Goal: Information Seeking & Learning: Learn about a topic

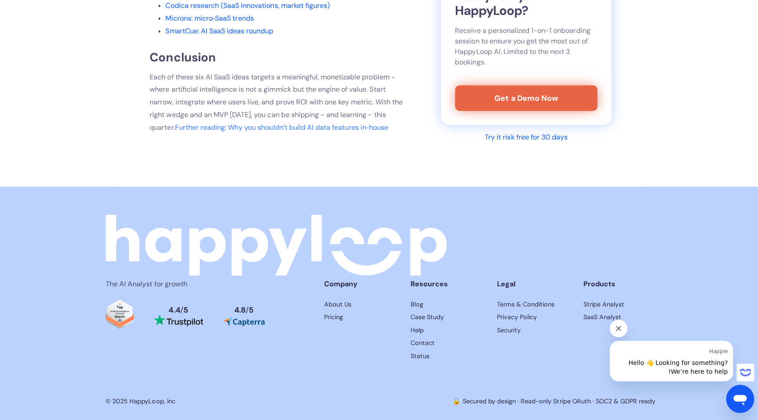
scroll to position [5987, 0]
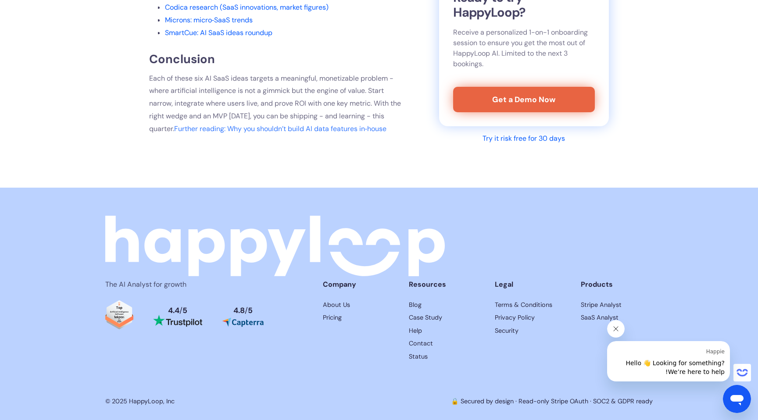
click at [235, 322] on img "Read reviews about HappyLoop on Capterra" at bounding box center [243, 323] width 42 height 10
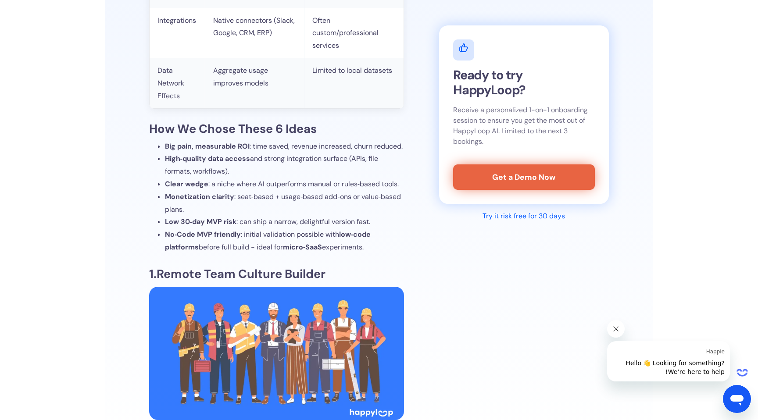
scroll to position [1293, 0]
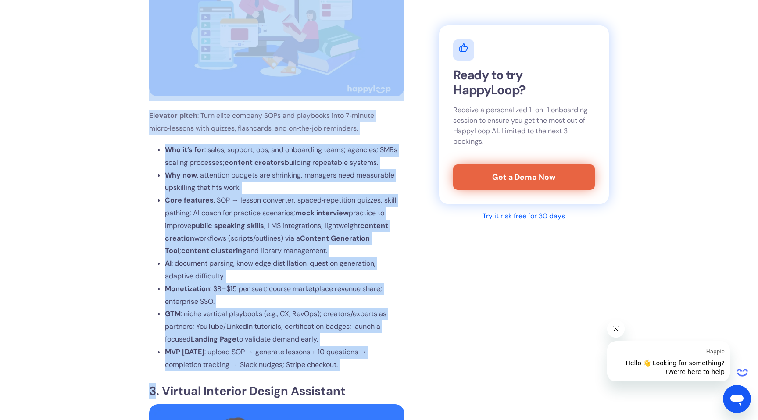
drag, startPoint x: 145, startPoint y: 115, endPoint x: 157, endPoint y: 420, distance: 305.1
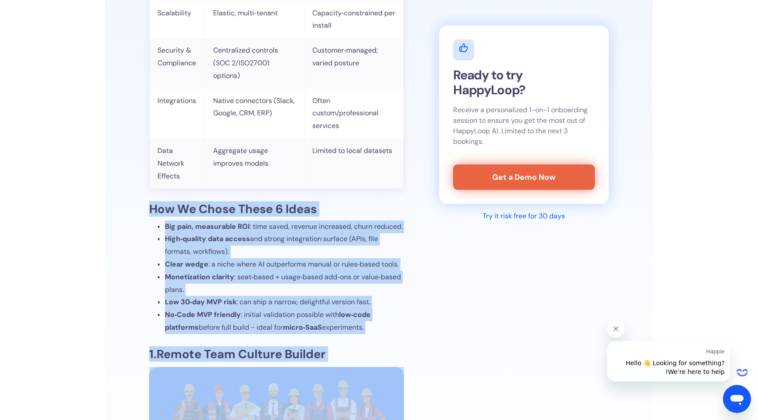
scroll to position [1181, 0]
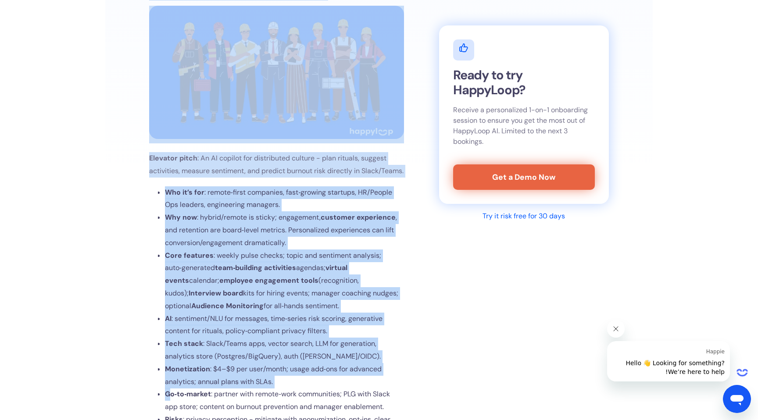
drag, startPoint x: 142, startPoint y: 214, endPoint x: 168, endPoint y: 420, distance: 207.5
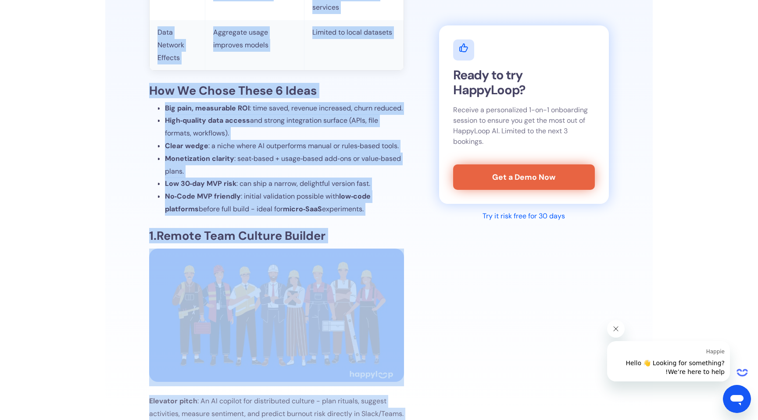
scroll to position [1303, 0]
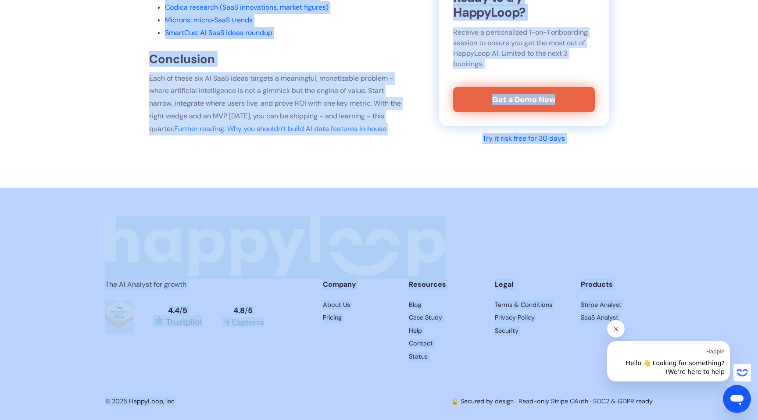
scroll to position [5987, 0]
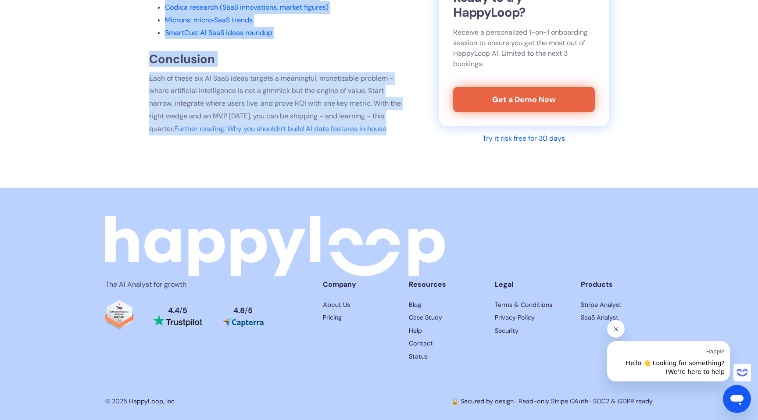
drag, startPoint x: 144, startPoint y: 103, endPoint x: 179, endPoint y: 146, distance: 55.5
copy div "Lor Ip Dolor Sitam 5 Conse Adi elit, seddoeiusm TEM : inci utlab, etdolor magna…"
